Goal: Information Seeking & Learning: Learn about a topic

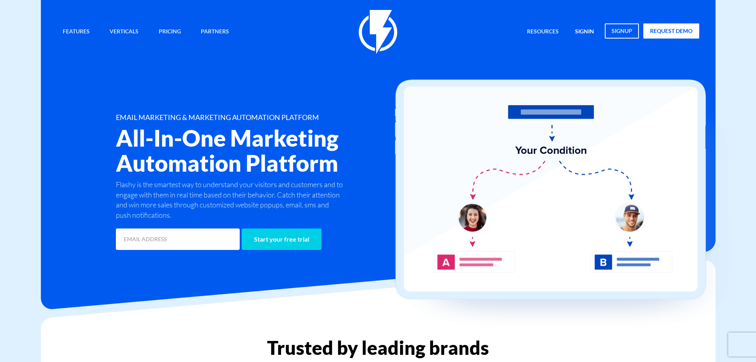
click at [592, 34] on link "signin" at bounding box center [584, 31] width 31 height 17
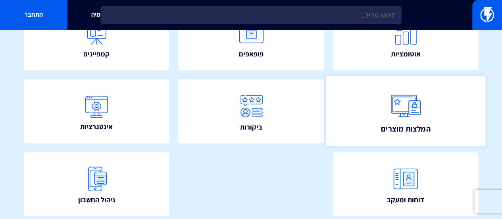
scroll to position [176, 0]
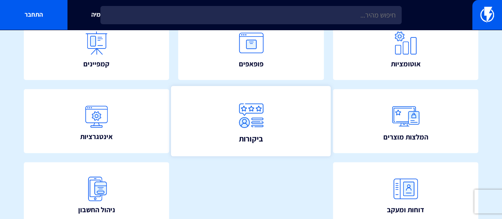
click at [291, 131] on link "ביקורות" at bounding box center [251, 121] width 160 height 70
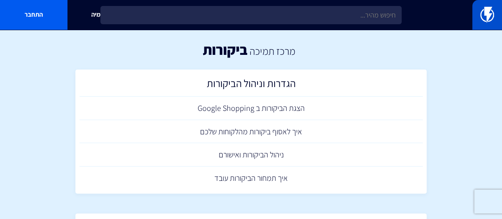
click at [484, 13] on img at bounding box center [487, 15] width 14 height 16
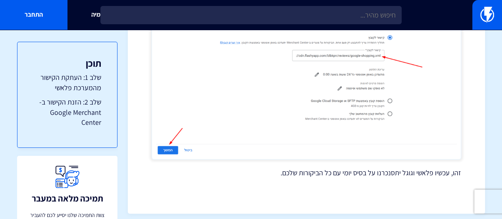
scroll to position [774, 0]
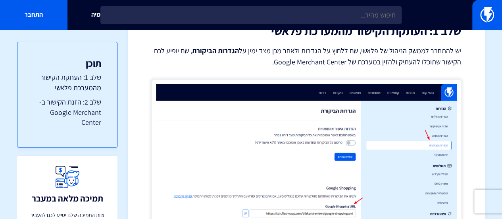
scroll to position [119, 0]
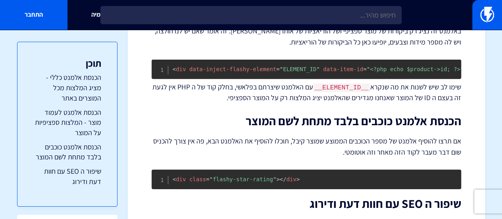
scroll to position [1144, 0]
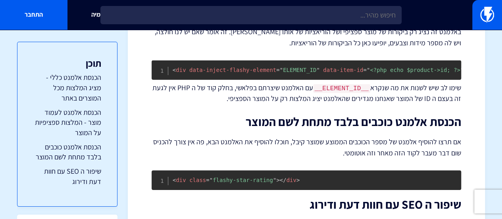
click at [312, 104] on p "שימו לב שיש לשנות את מה שנקרא __ELEMENT_ID__ עם האלמנט שיצרתם בפלאשי, בחלק קוד …" at bounding box center [307, 93] width 310 height 21
click at [338, 93] on p "שימו לב שיש לשנות את מה שנקרא __ELEMENT_ID__ עם האלמנט שיצרתם בפלאשי, בחלק קוד …" at bounding box center [307, 93] width 310 height 21
click at [337, 93] on code "__ELEMENT_ID__" at bounding box center [341, 88] width 57 height 9
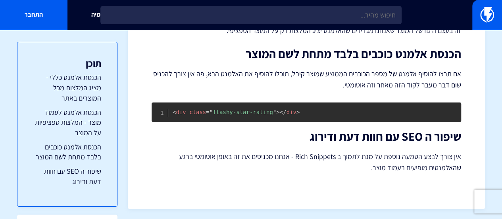
scroll to position [1223, 0]
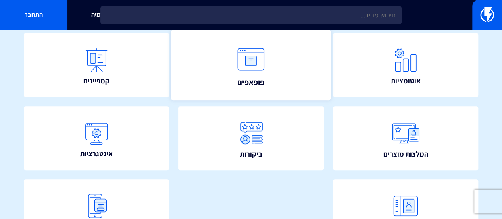
scroll to position [199, 0]
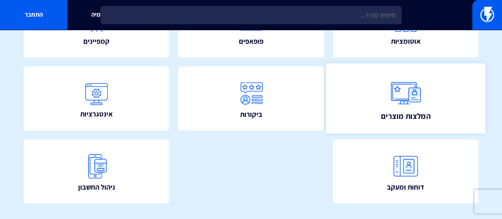
click at [368, 95] on link "המלצות מוצרים" at bounding box center [406, 98] width 160 height 70
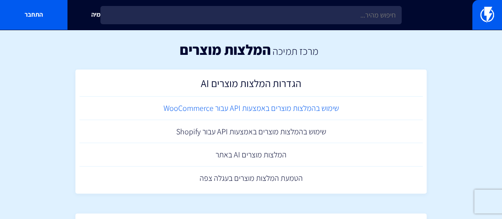
scroll to position [69, 0]
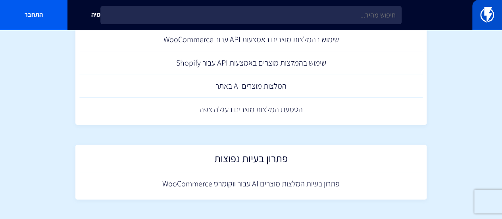
click at [484, 13] on img at bounding box center [487, 15] width 14 height 16
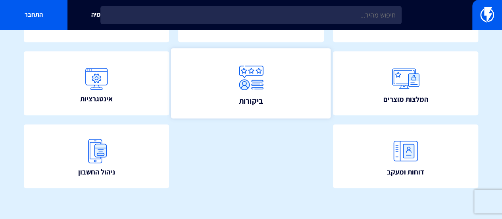
scroll to position [216, 0]
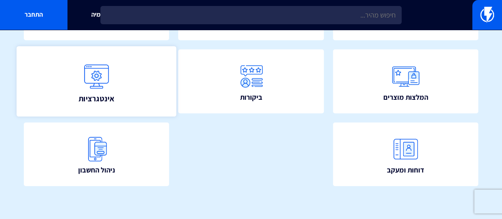
click at [141, 80] on link "אינטגרציות" at bounding box center [97, 81] width 160 height 70
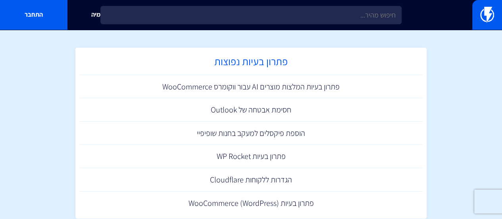
scroll to position [1528, 0]
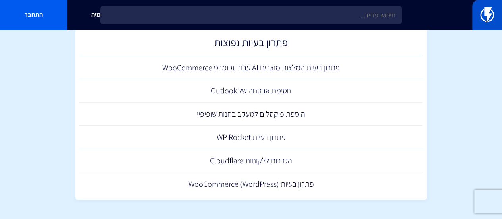
click at [492, 17] on img at bounding box center [487, 15] width 14 height 16
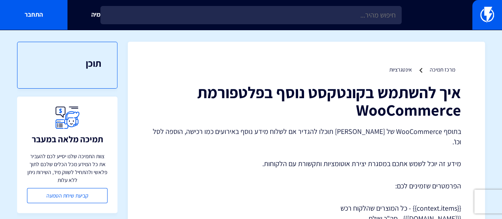
scroll to position [40, 0]
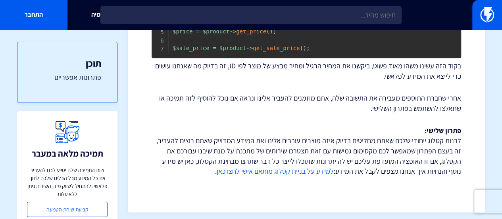
scroll to position [411, 0]
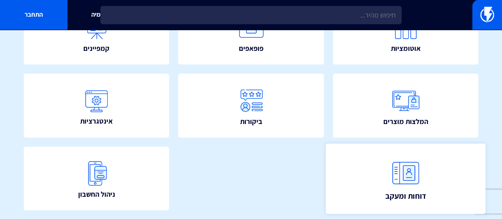
scroll to position [216, 0]
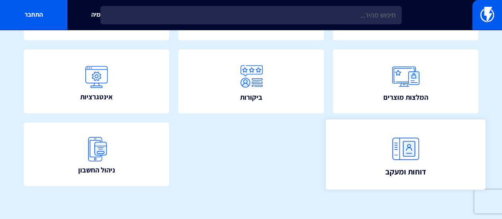
click at [413, 143] on img at bounding box center [405, 148] width 35 height 35
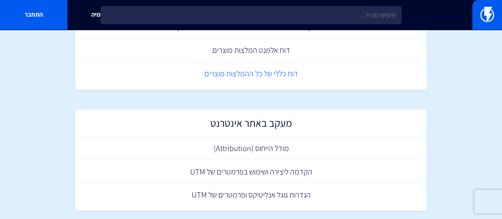
scroll to position [626, 0]
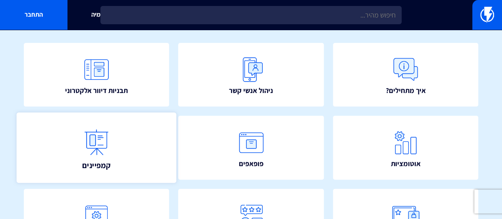
scroll to position [79, 0]
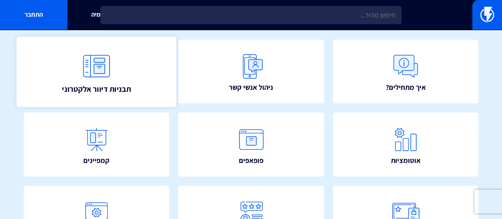
click at [126, 79] on link "תבניות דיוור אלקטרוני" at bounding box center [97, 72] width 160 height 70
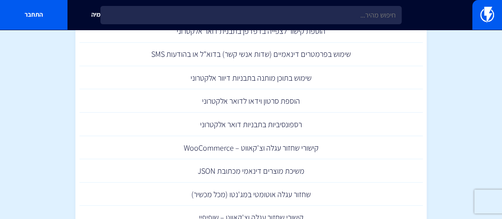
scroll to position [703, 0]
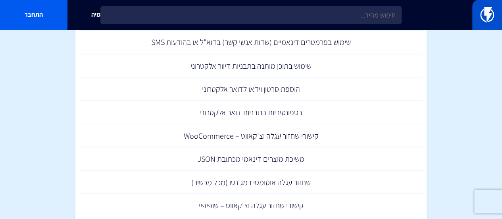
click at [497, 13] on link at bounding box center [488, 15] width 30 height 30
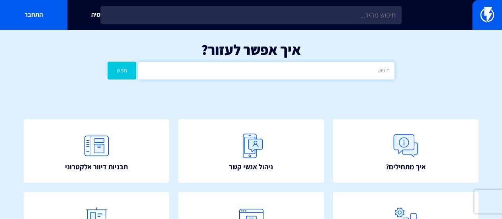
click at [349, 72] on input "text" at bounding box center [266, 71] width 257 height 18
type input "wha"
click at [108, 62] on button "חפש" at bounding box center [122, 71] width 29 height 18
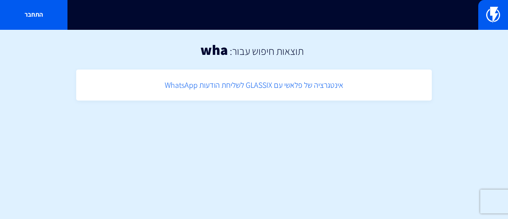
click at [293, 93] on link "אינטגרציה של פלאשי עם GLASSIX לשליחת הודעות WhatsApp" at bounding box center [254, 84] width 348 height 23
